Goal: Information Seeking & Learning: Learn about a topic

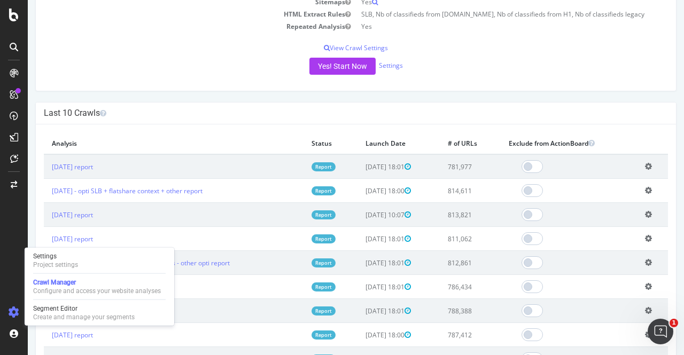
scroll to position [231, 0]
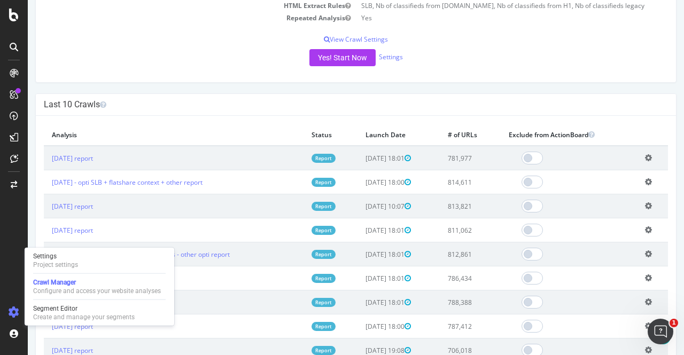
click at [645, 158] on icon at bounding box center [648, 158] width 7 height 8
click at [596, 177] on link "Add name" at bounding box center [608, 174] width 85 height 14
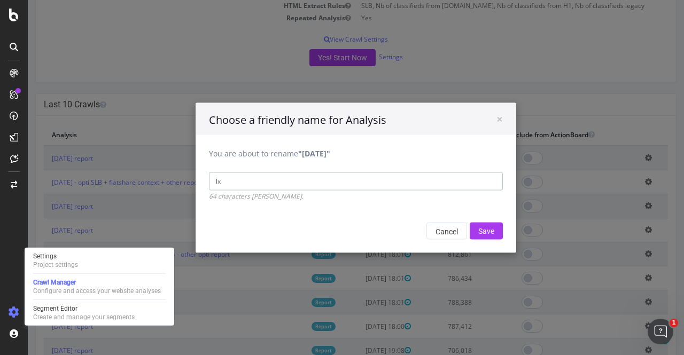
type input "l"
click at [235, 183] on input "new lux + slb flatshare/top region/seaside" at bounding box center [356, 181] width 294 height 18
type input "new lux/fdc + slb flatshare/top region/seaside"
click at [487, 231] on input "Save" at bounding box center [486, 230] width 33 height 17
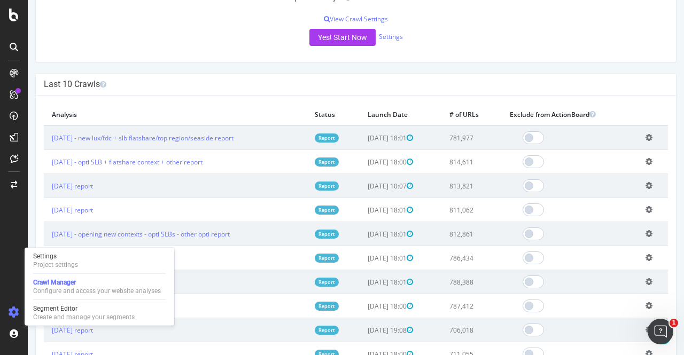
scroll to position [289, 0]
click at [134, 134] on link "[DATE] - new lux/fdc + slb flatshare/top region/seaside report" at bounding box center [143, 137] width 182 height 9
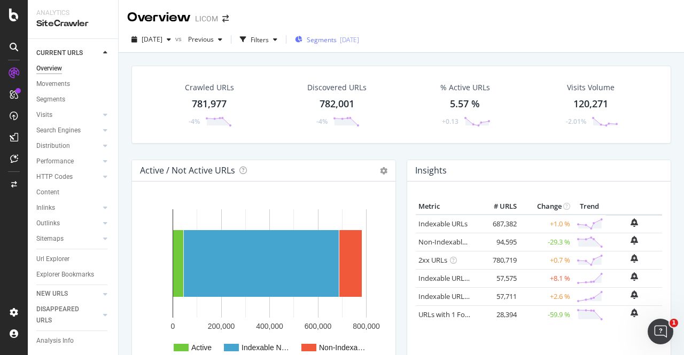
click at [337, 39] on span "Segments" at bounding box center [322, 39] width 30 height 9
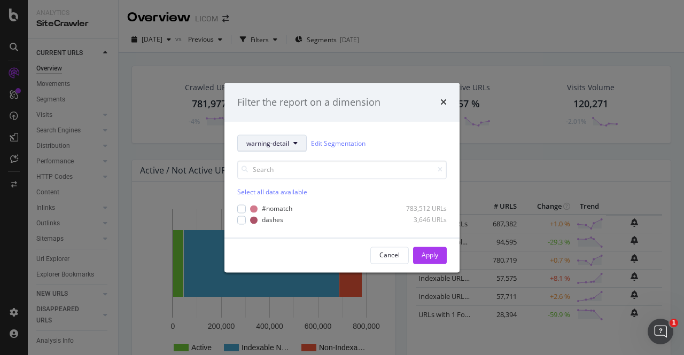
click at [275, 144] on span "warning-detail" at bounding box center [267, 143] width 43 height 9
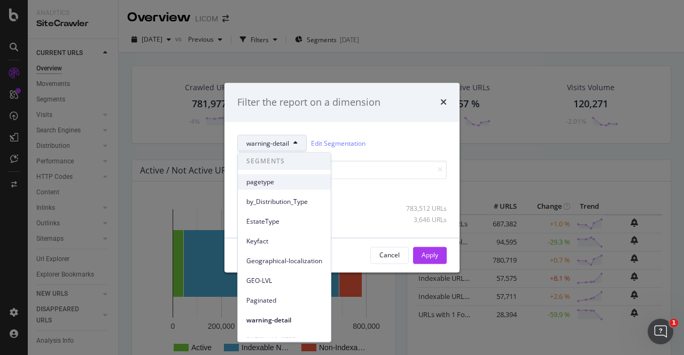
click at [280, 181] on span "pagetype" at bounding box center [284, 182] width 76 height 10
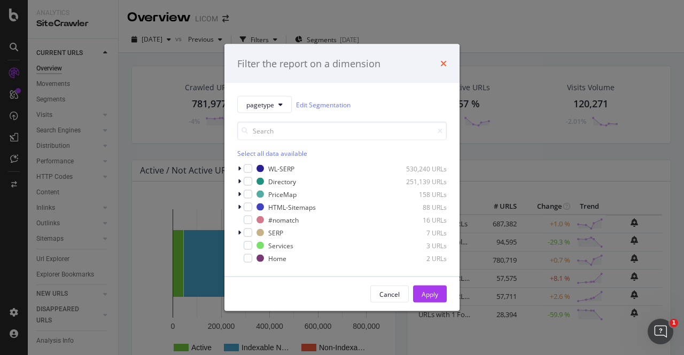
click at [444, 65] on icon "times" at bounding box center [443, 63] width 6 height 9
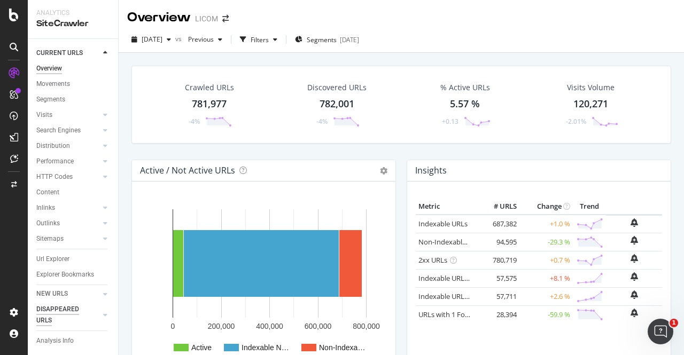
click at [66, 310] on div "DISAPPEARED URLS" at bounding box center [63, 315] width 54 height 22
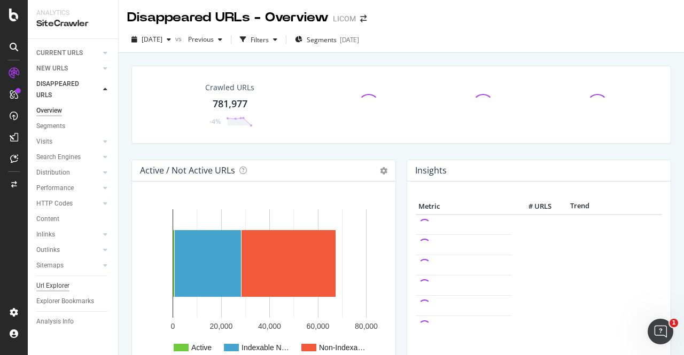
click at [55, 284] on div "Url Explorer" at bounding box center [52, 285] width 33 height 11
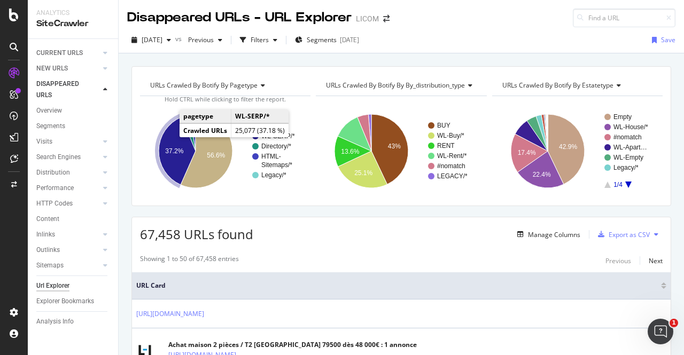
click at [163, 140] on icon "A chart." at bounding box center [177, 151] width 37 height 68
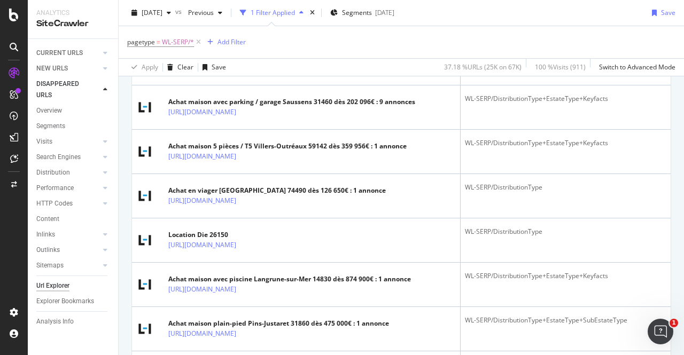
scroll to position [216, 0]
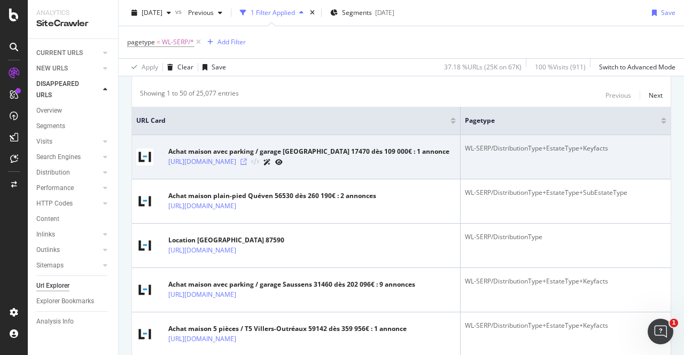
click at [247, 165] on icon at bounding box center [243, 162] width 6 height 6
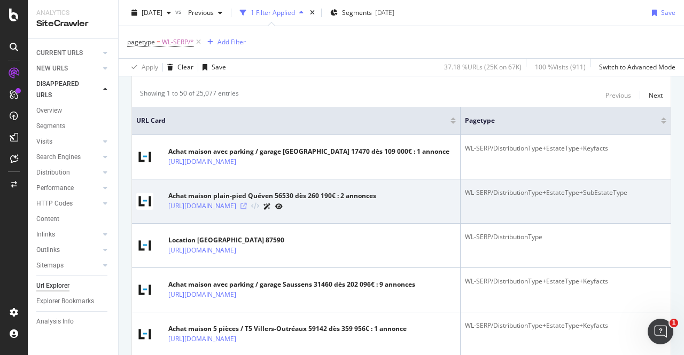
click at [247, 209] on icon at bounding box center [243, 206] width 6 height 6
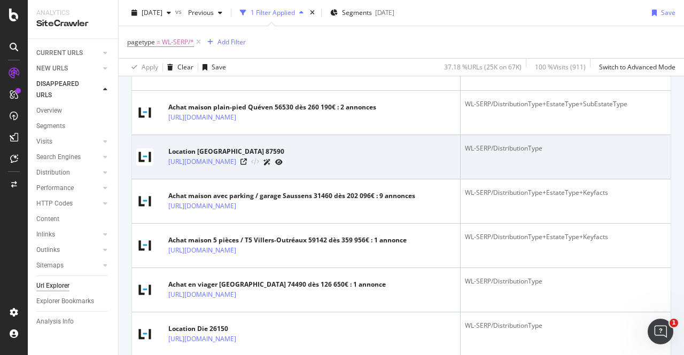
scroll to position [306, 0]
click at [247, 164] on icon at bounding box center [243, 161] width 6 height 6
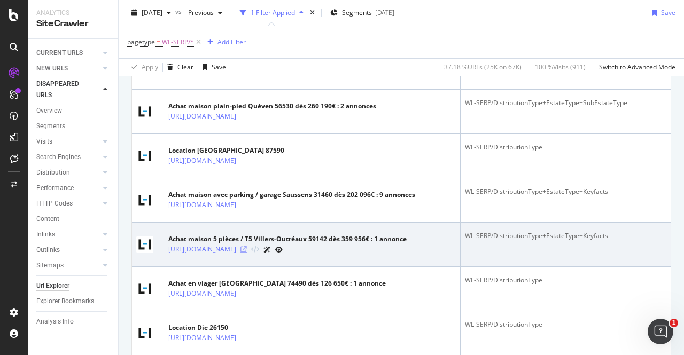
click at [247, 253] on icon at bounding box center [243, 249] width 6 height 6
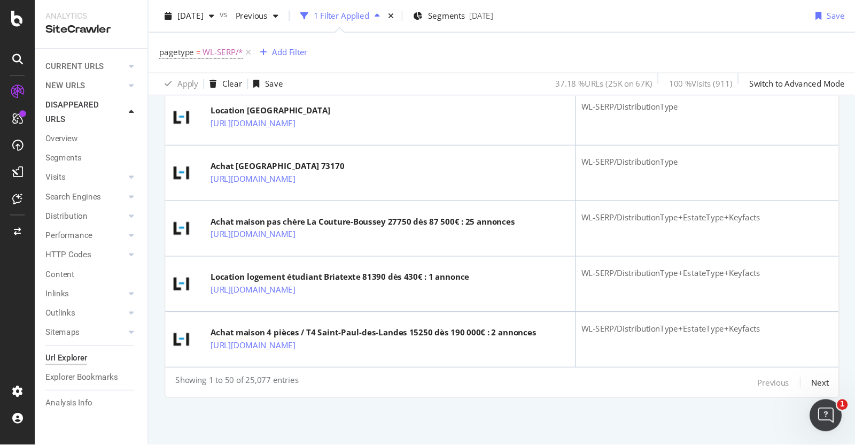
scroll to position [2487, 0]
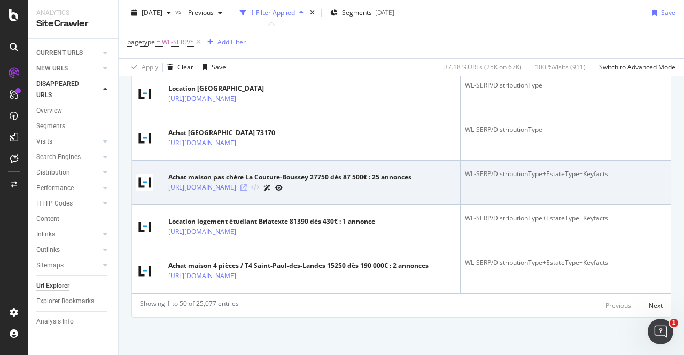
click at [247, 184] on icon at bounding box center [243, 187] width 6 height 6
click at [236, 182] on link "[URL][DOMAIN_NAME]" at bounding box center [202, 187] width 68 height 11
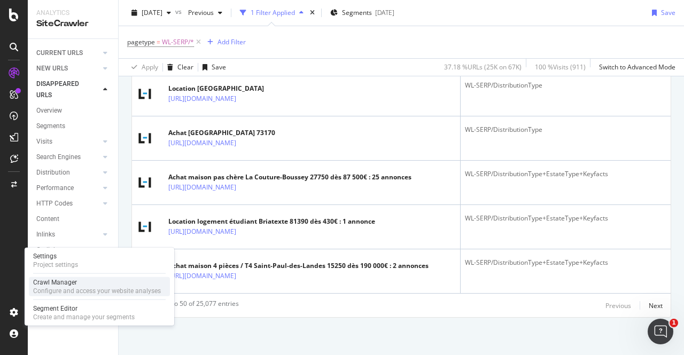
click at [70, 289] on div "Configure and access your website analyses" at bounding box center [97, 291] width 128 height 9
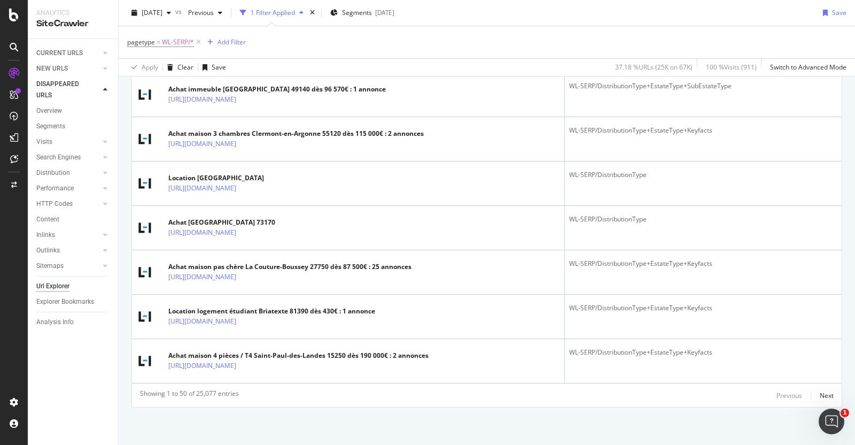
scroll to position [2327, 0]
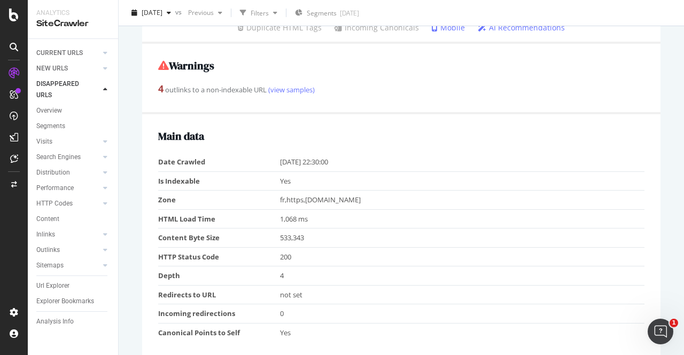
scroll to position [256, 0]
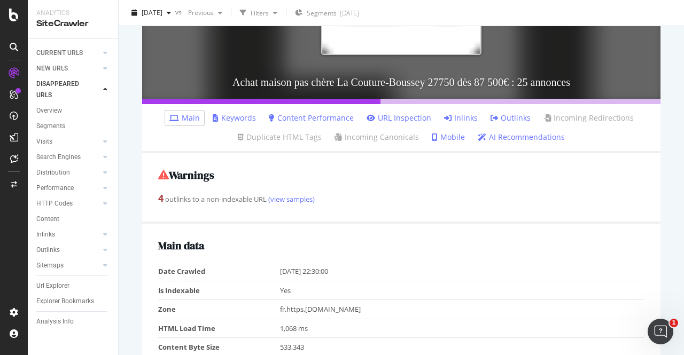
click at [465, 118] on link "Inlinks" at bounding box center [461, 118] width 34 height 11
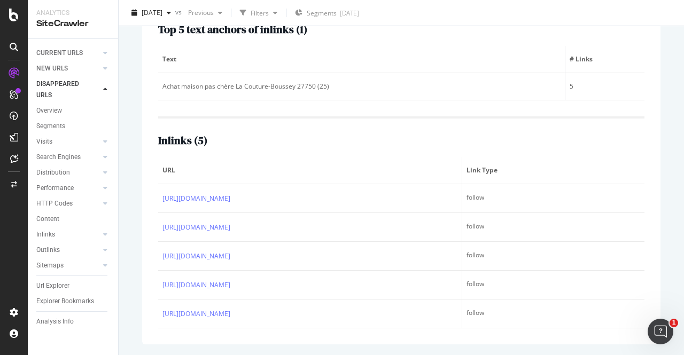
scroll to position [450, 0]
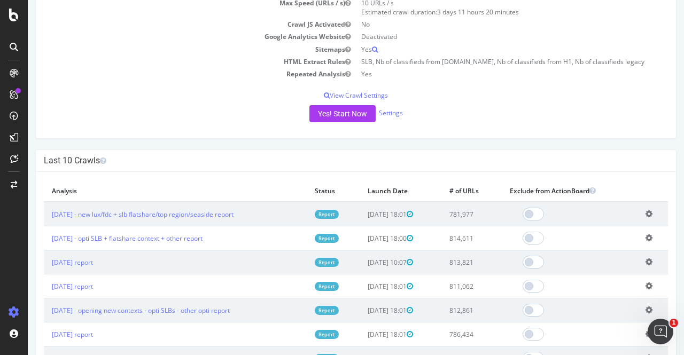
scroll to position [197, 0]
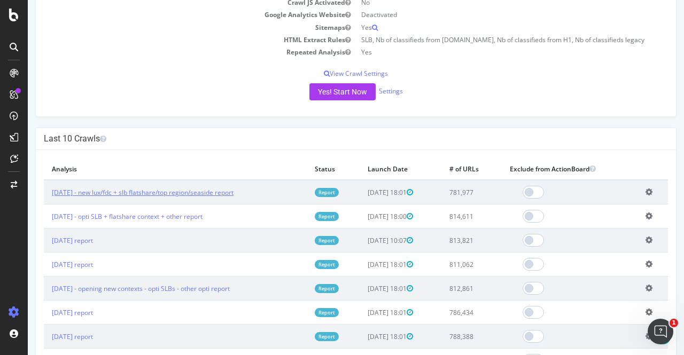
drag, startPoint x: 268, startPoint y: 193, endPoint x: 101, endPoint y: 191, distance: 166.7
click at [101, 191] on td "[DATE] - new lux/fdc + slb flatshare/top region/seaside report" at bounding box center [175, 192] width 263 height 25
copy link "new lux/fdc + slb flatshare/top region/seaside report"
click at [134, 191] on link "[DATE] - new lux/fdc + slb flatshare/top region/seaside report" at bounding box center [143, 192] width 182 height 9
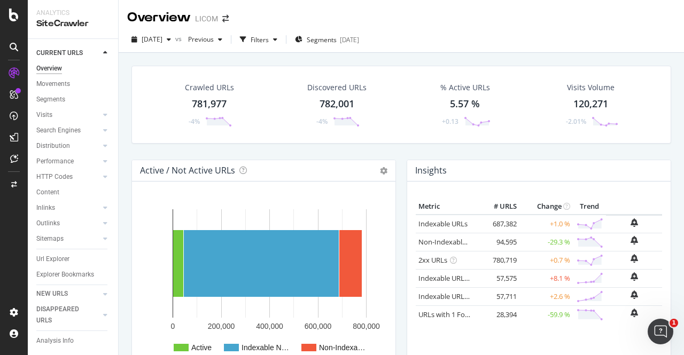
click at [454, 33] on div "[DATE] vs Previous Filters Segments [DATE]" at bounding box center [401, 41] width 565 height 21
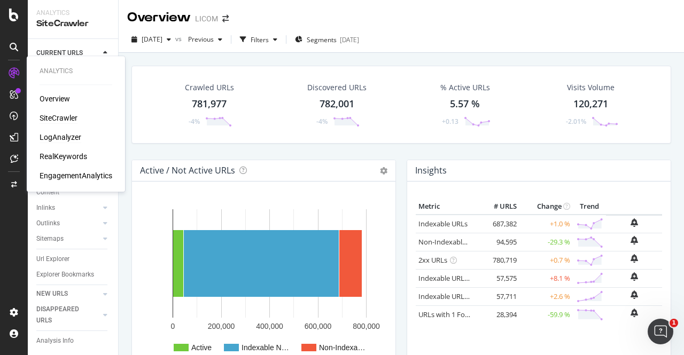
click at [60, 139] on div "LogAnalyzer" at bounding box center [61, 137] width 42 height 11
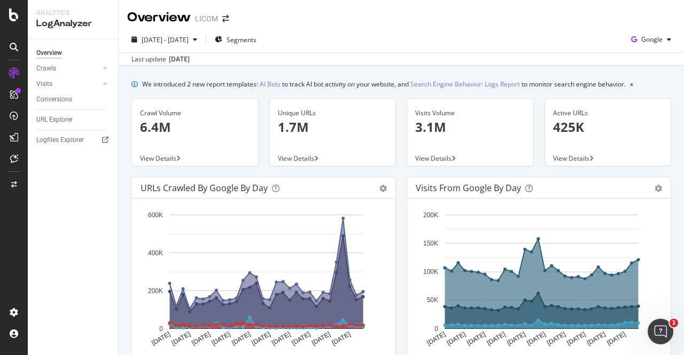
click at [75, 223] on div "Overview Crawls Daily Distribution Segments Distribution HTTP Codes Resources V…" at bounding box center [73, 197] width 90 height 316
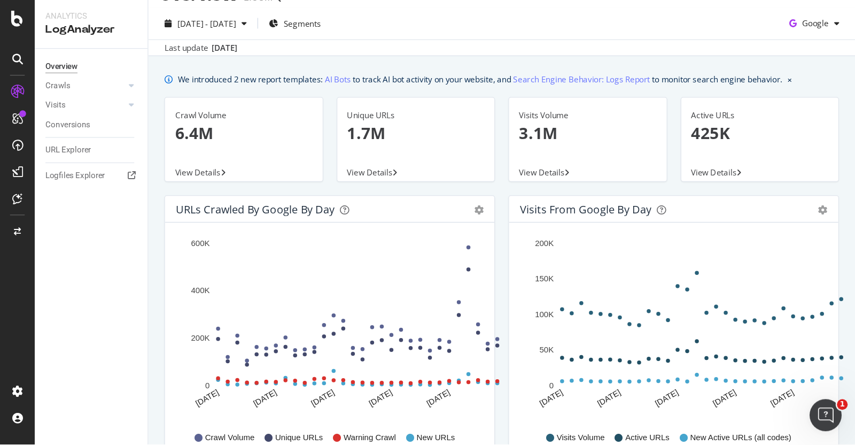
scroll to position [21, 0]
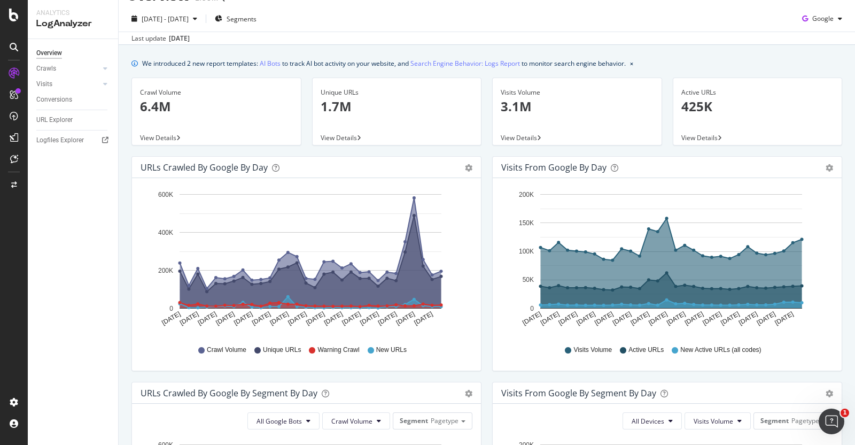
drag, startPoint x: 683, startPoint y: 1, endPoint x: 134, endPoint y: 207, distance: 587.4
click at [134, 207] on div "Hold CTRL while clicking to filter the report. Aug 29 2025 Aug 31 2025 Sep 02 2…" at bounding box center [306, 274] width 349 height 192
click at [51, 73] on div "Crawls" at bounding box center [46, 68] width 20 height 11
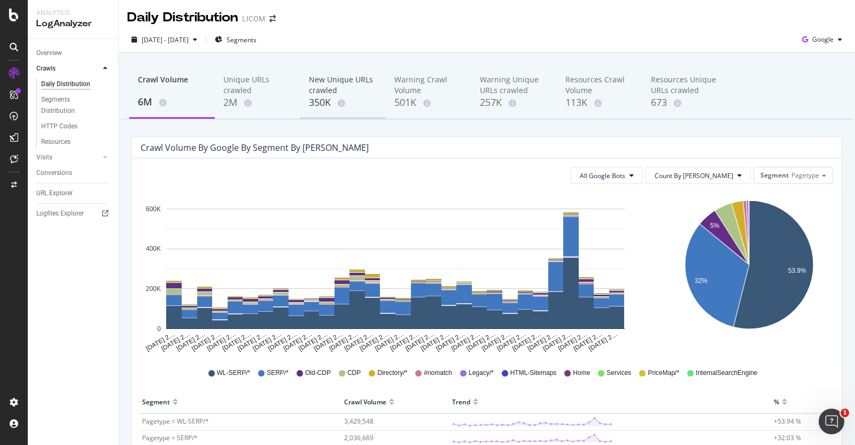
click at [321, 87] on div "New Unique URLs crawled" at bounding box center [343, 84] width 68 height 21
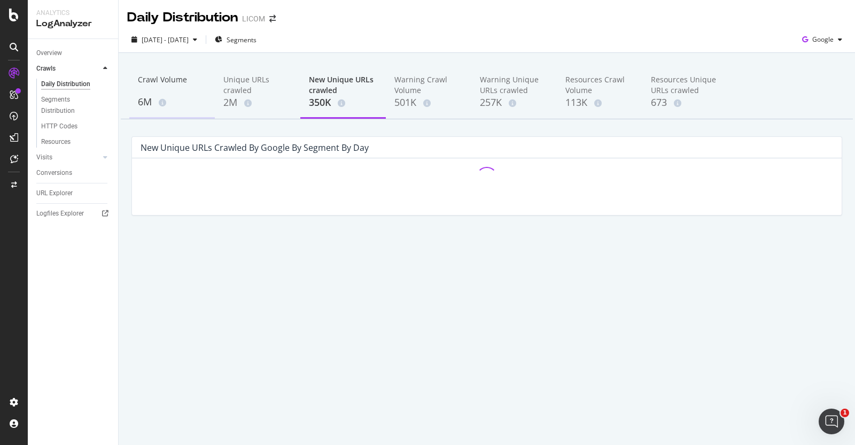
click at [165, 90] on div "Crawl Volume" at bounding box center [172, 84] width 68 height 20
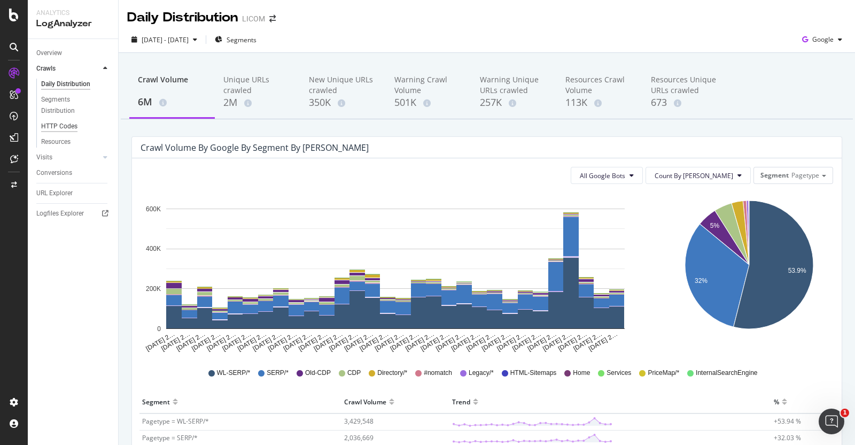
click at [48, 129] on div "HTTP Codes" at bounding box center [59, 126] width 36 height 11
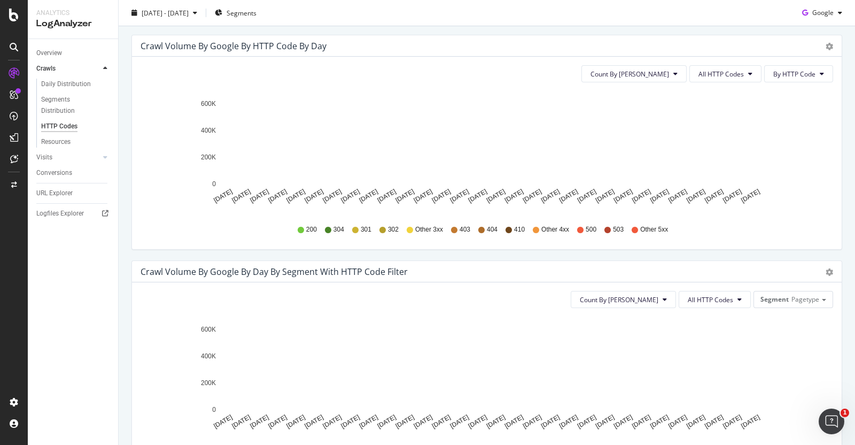
scroll to position [340, 0]
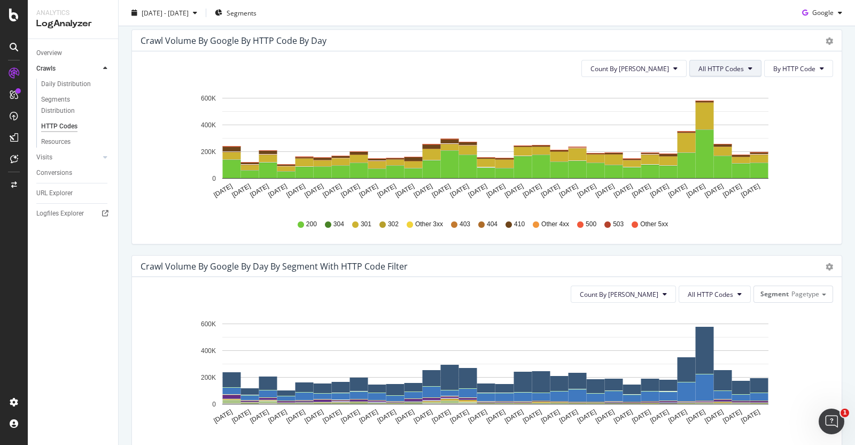
click at [683, 68] on span "All HTTP Codes" at bounding box center [720, 68] width 45 height 9
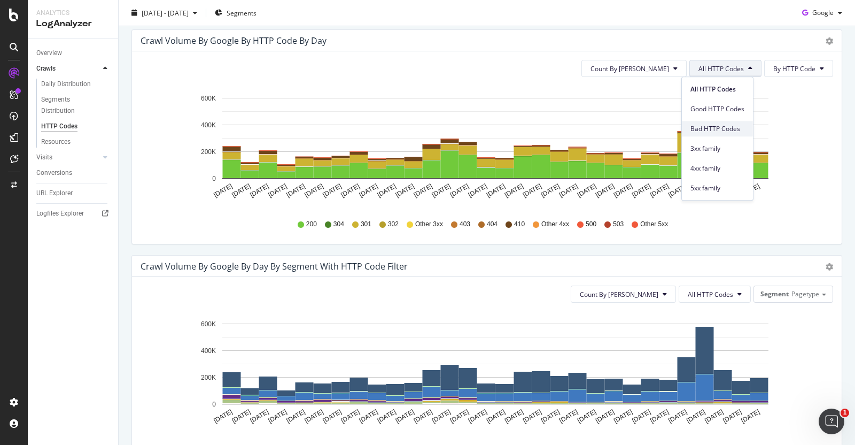
click at [683, 129] on span "Bad HTTP Codes" at bounding box center [717, 129] width 54 height 10
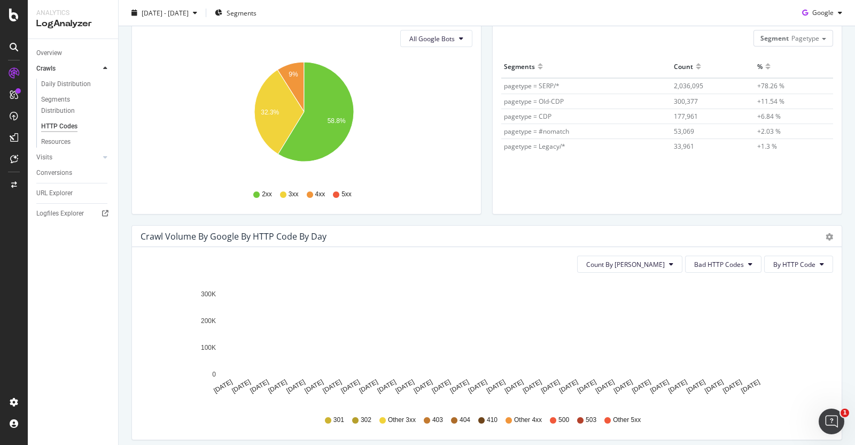
scroll to position [0, 0]
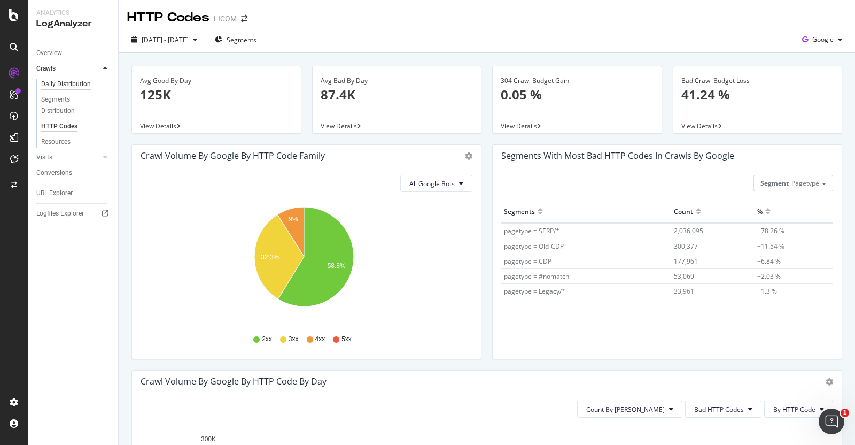
click at [74, 82] on div "Daily Distribution" at bounding box center [66, 84] width 50 height 11
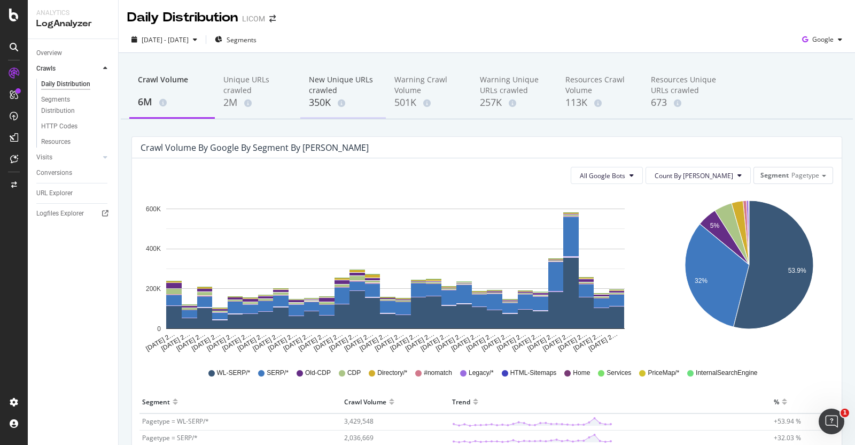
click at [352, 97] on div "350K" at bounding box center [343, 103] width 68 height 14
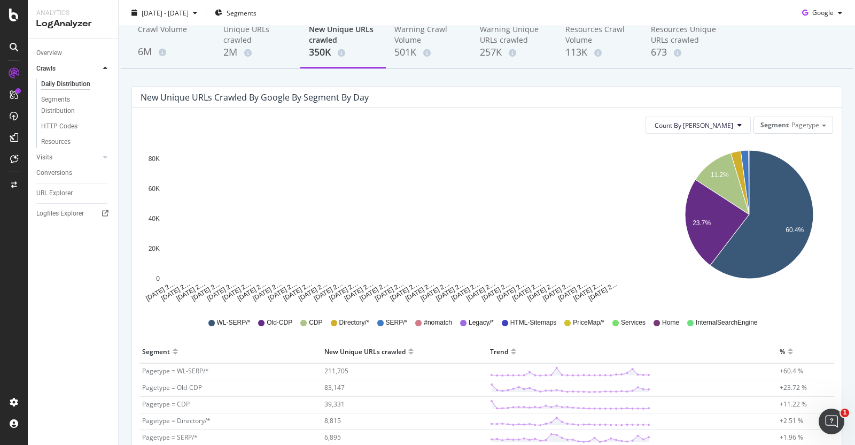
scroll to position [51, 0]
